Goal: Navigation & Orientation: Go to known website

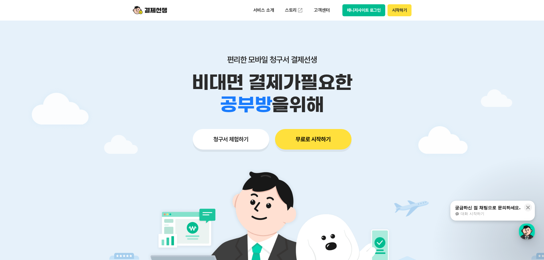
click at [396, 11] on button "시작하기" at bounding box center [399, 10] width 24 height 12
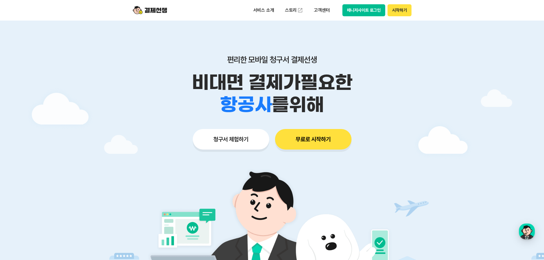
click at [404, 9] on button "시작하기" at bounding box center [399, 10] width 24 height 12
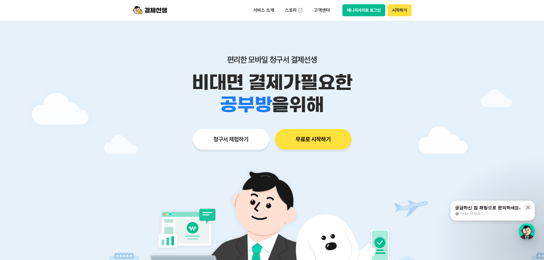
click at [156, 11] on img at bounding box center [150, 10] width 34 height 11
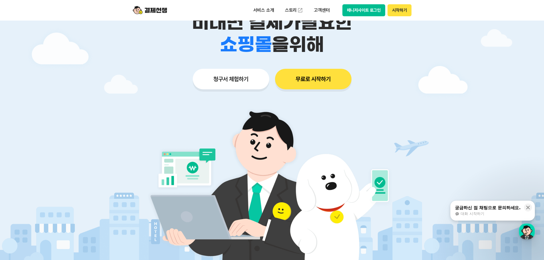
scroll to position [29, 0]
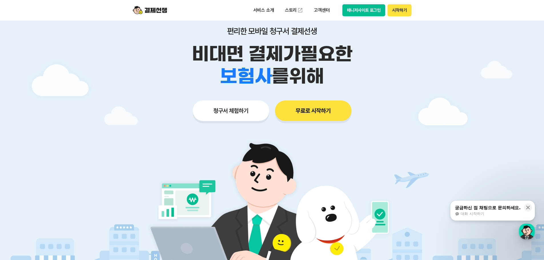
click at [356, 7] on button "매니저사이트 로그인" at bounding box center [363, 10] width 43 height 12
